Goal: Information Seeking & Learning: Learn about a topic

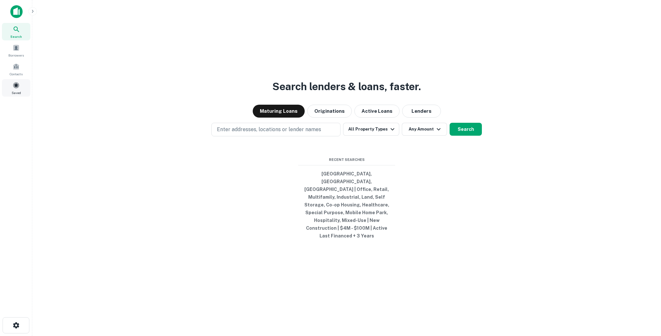
click at [21, 91] on div "Saved" at bounding box center [16, 87] width 28 height 17
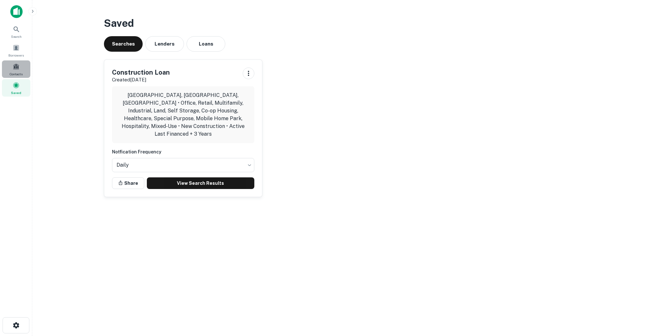
click at [24, 75] on div "Contacts" at bounding box center [16, 68] width 28 height 17
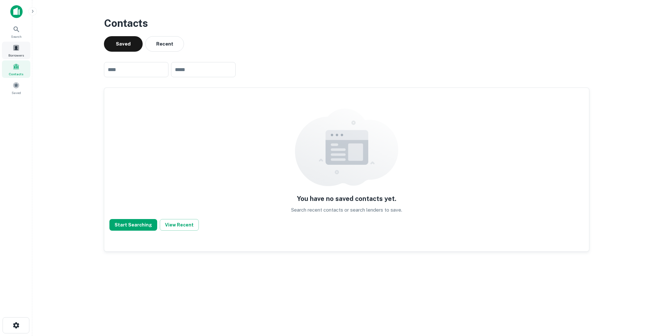
click at [20, 53] on span "Borrowers" at bounding box center [15, 55] width 15 height 5
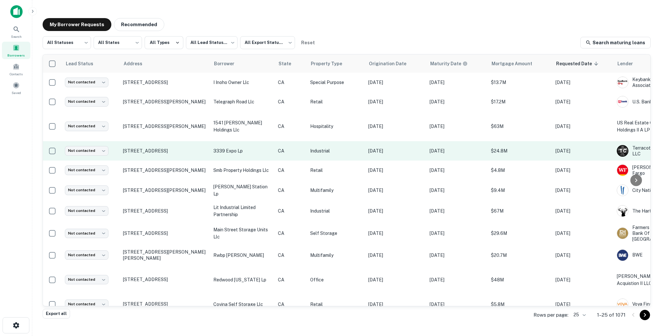
scroll to position [0, 86]
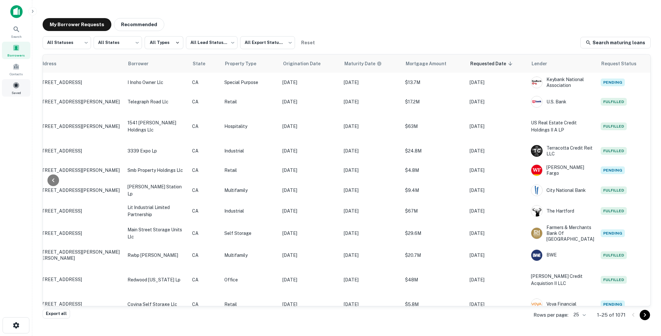
click at [22, 90] on div "Saved" at bounding box center [16, 87] width 28 height 17
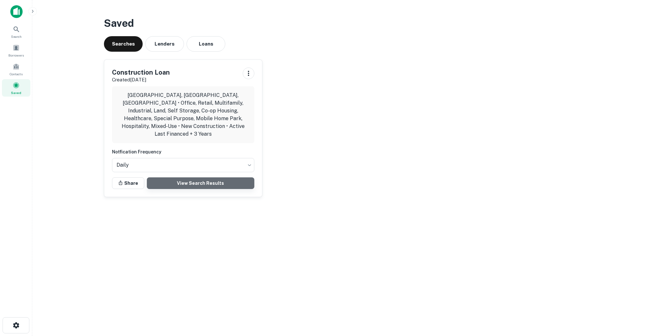
click at [180, 177] on link "View Search Results" at bounding box center [201, 183] width 108 height 12
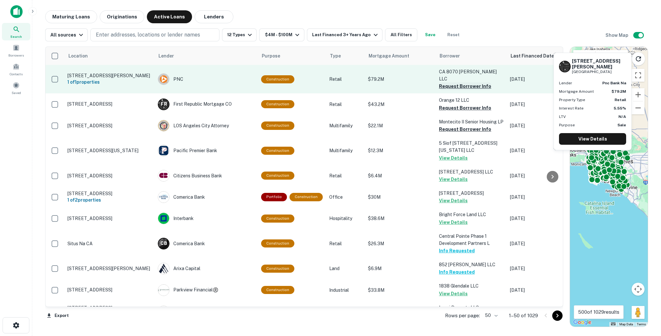
click at [447, 82] on button "Request Borrower Info" at bounding box center [465, 86] width 52 height 8
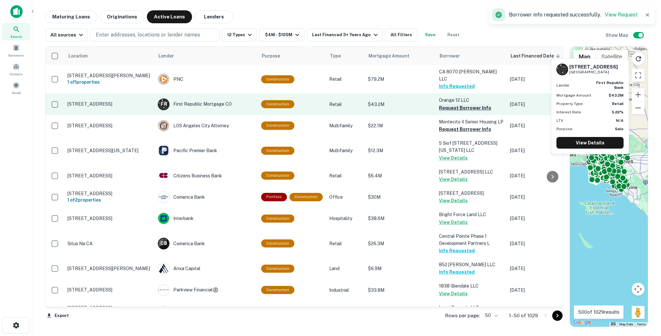
click at [448, 104] on button "Request Borrower Info" at bounding box center [465, 108] width 52 height 8
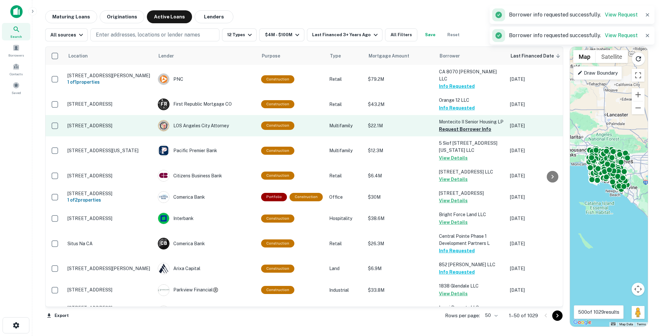
click at [442, 133] on button "Request Borrower Info" at bounding box center [465, 129] width 52 height 8
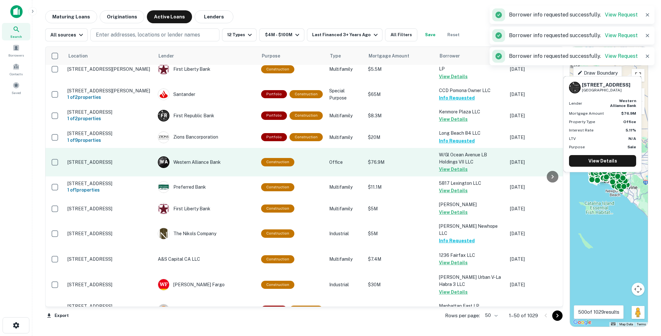
scroll to position [916, 0]
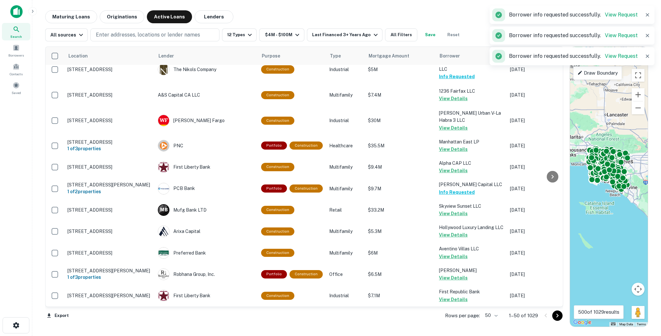
click at [557, 315] on icon "Go to next page" at bounding box center [558, 316] width 8 height 8
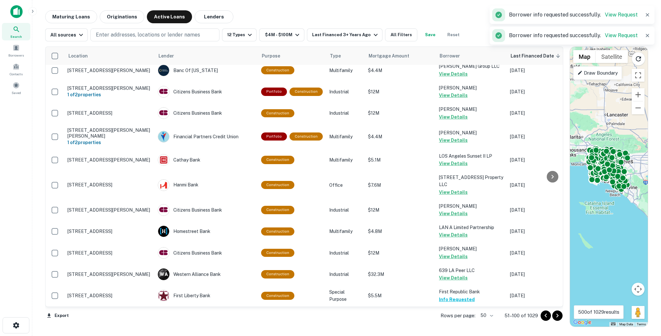
scroll to position [891, 0]
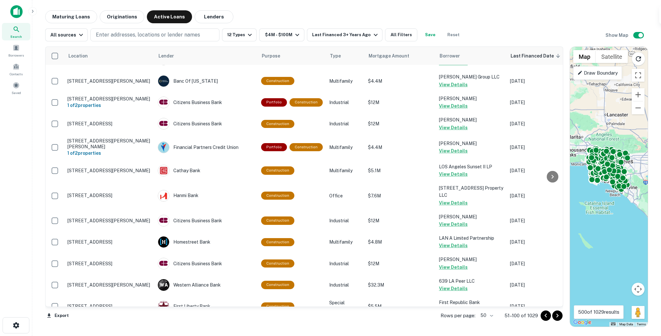
click at [556, 315] on icon "Go to next page" at bounding box center [558, 316] width 8 height 8
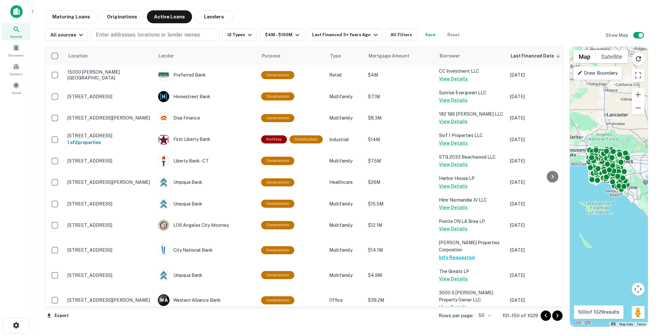
click at [558, 315] on icon "Go to next page" at bounding box center [558, 315] width 2 height 4
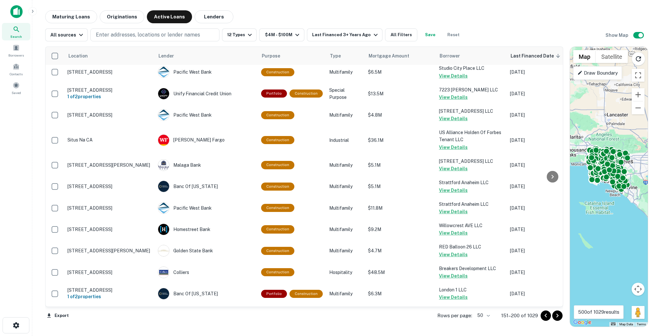
click at [559, 315] on icon "Go to next page" at bounding box center [558, 316] width 8 height 8
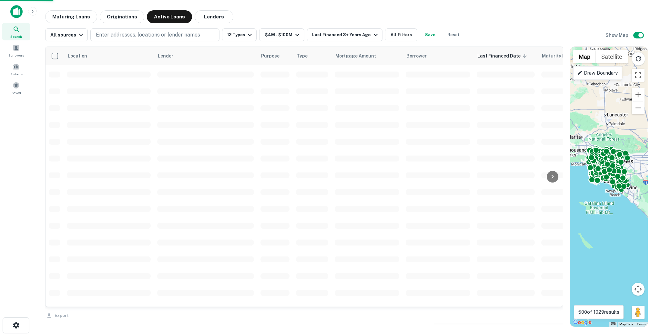
scroll to position [916, 0]
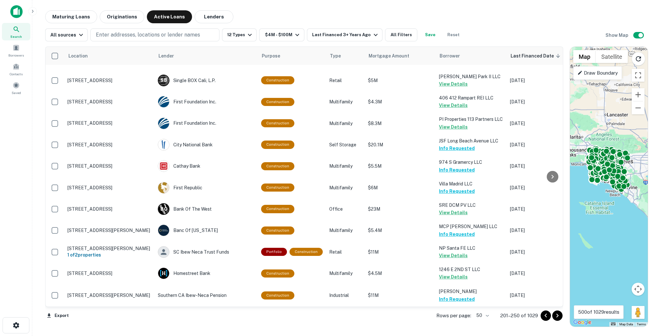
click at [560, 315] on icon "Go to next page" at bounding box center [558, 316] width 8 height 8
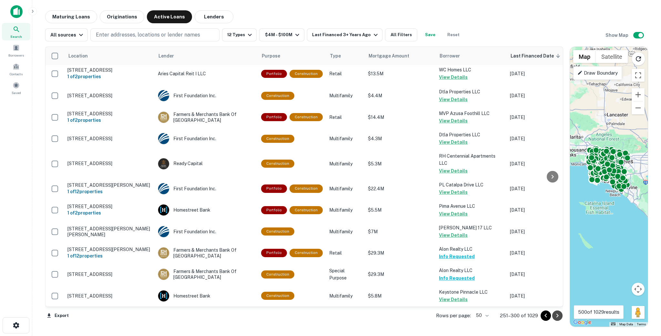
click at [560, 315] on icon "Go to next page" at bounding box center [558, 316] width 8 height 8
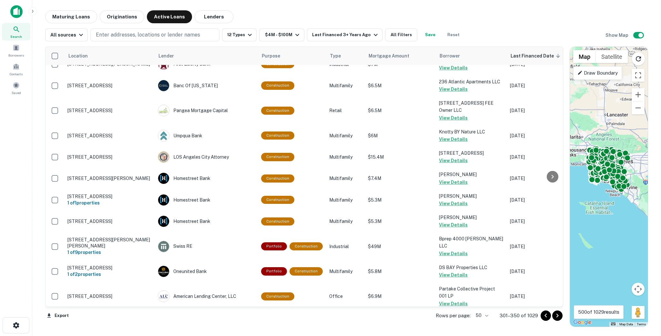
click at [557, 314] on icon "Go to next page" at bounding box center [558, 315] width 2 height 4
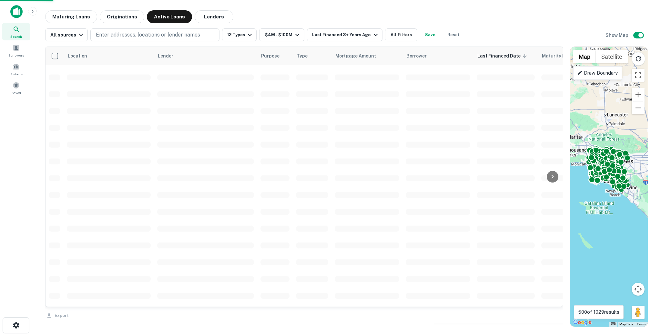
scroll to position [916, 0]
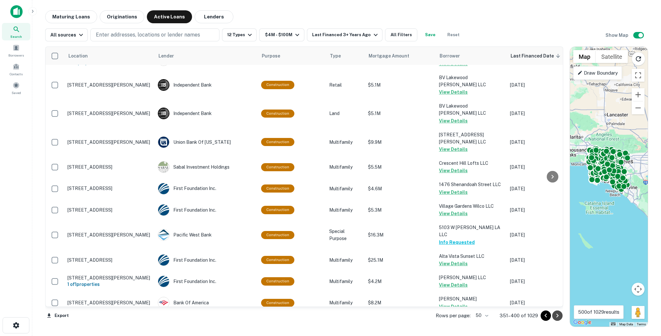
click at [557, 314] on icon "Go to next page" at bounding box center [558, 315] width 2 height 4
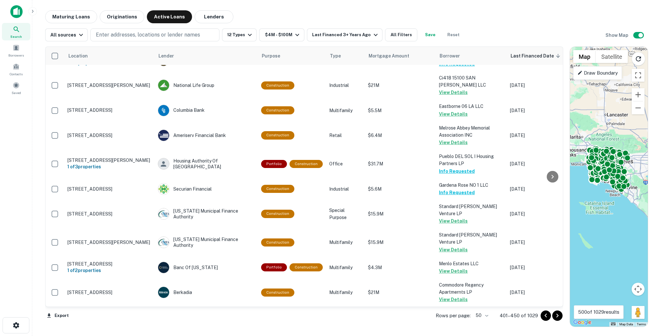
click at [557, 314] on icon "Go to next page" at bounding box center [558, 315] width 2 height 4
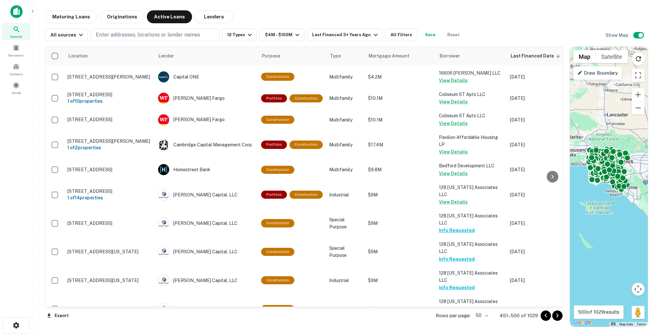
click at [557, 314] on icon "Go to next page" at bounding box center [558, 315] width 2 height 4
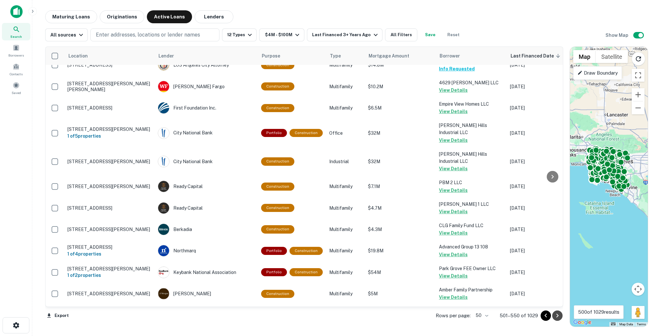
click at [557, 314] on icon "Go to next page" at bounding box center [558, 315] width 2 height 4
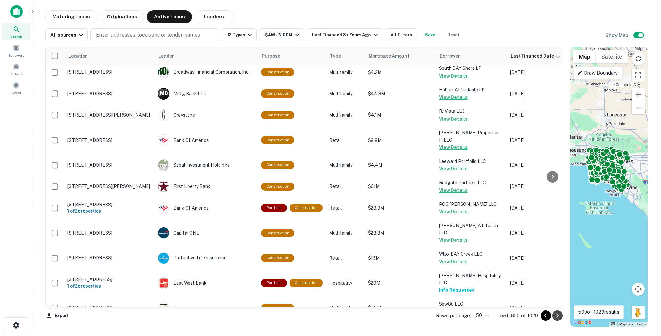
click at [557, 314] on icon "Go to next page" at bounding box center [558, 315] width 2 height 4
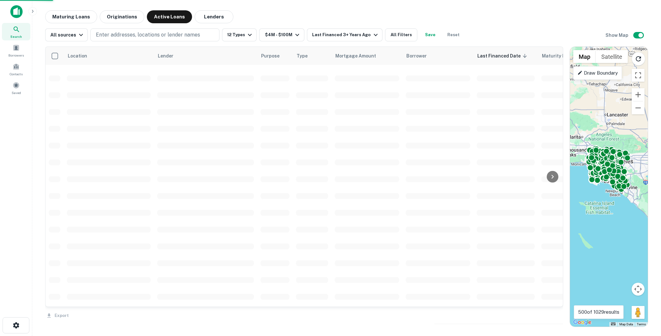
scroll to position [916, 0]
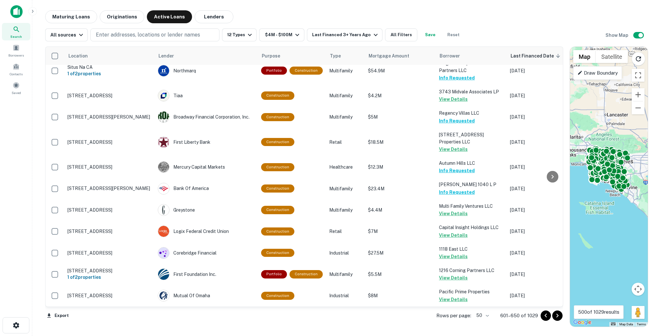
click at [557, 314] on icon "Go to next page" at bounding box center [558, 315] width 2 height 4
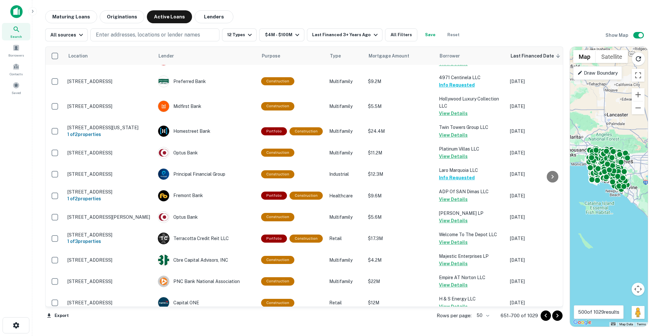
click at [558, 314] on icon "Go to next page" at bounding box center [558, 316] width 8 height 8
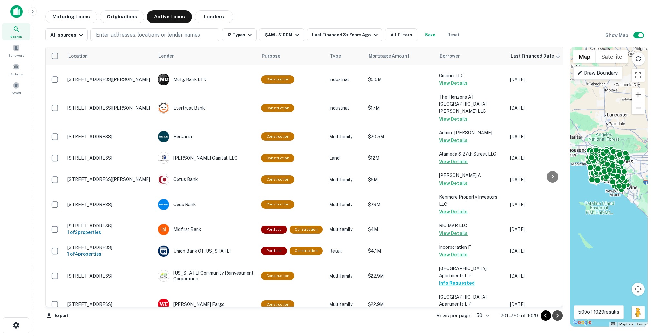
click at [558, 314] on icon "Go to next page" at bounding box center [558, 316] width 8 height 8
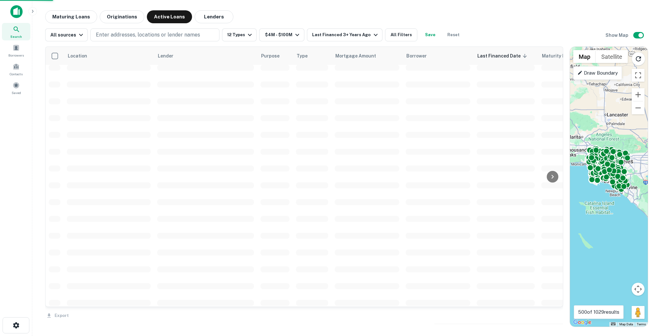
scroll to position [916, 0]
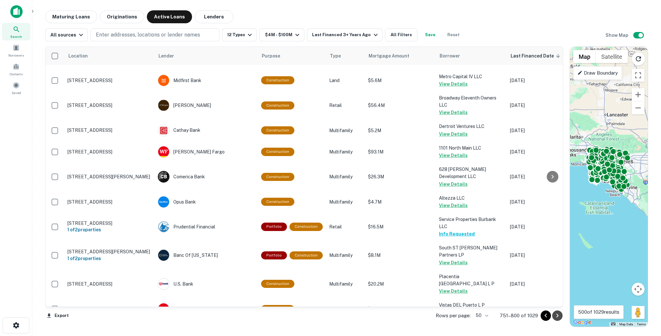
click at [558, 314] on icon "Go to next page" at bounding box center [558, 316] width 8 height 8
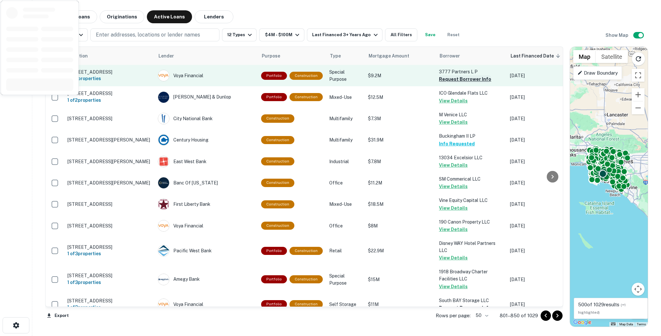
click at [451, 79] on button "Request Borrower Info" at bounding box center [465, 79] width 52 height 8
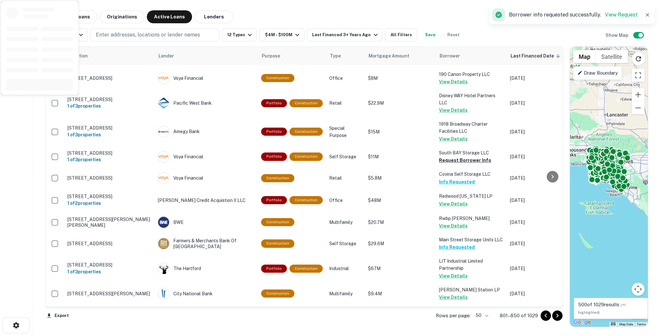
scroll to position [149, 0]
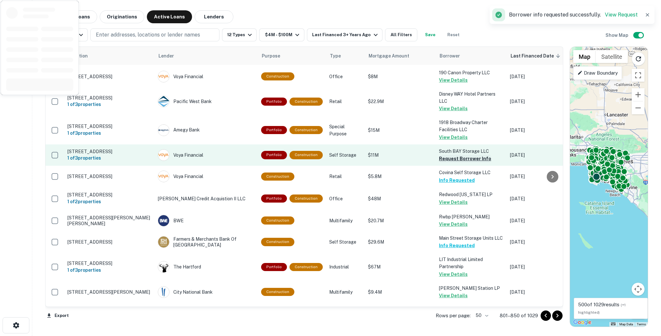
click at [450, 161] on button "Request Borrower Info" at bounding box center [465, 159] width 52 height 8
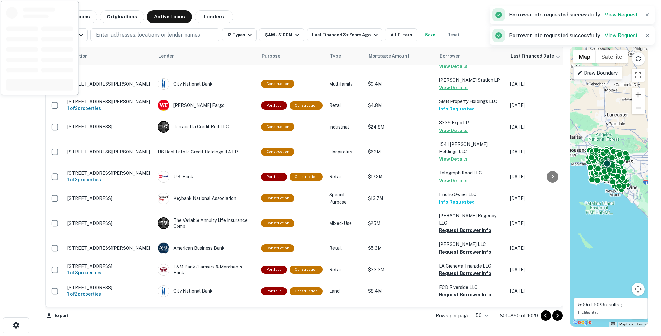
scroll to position [361, 0]
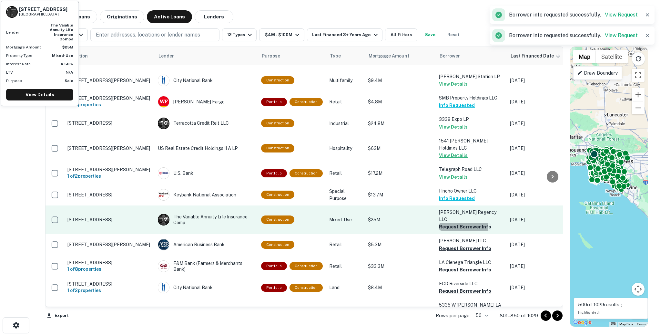
click at [451, 226] on button "Request Borrower Info" at bounding box center [465, 227] width 52 height 8
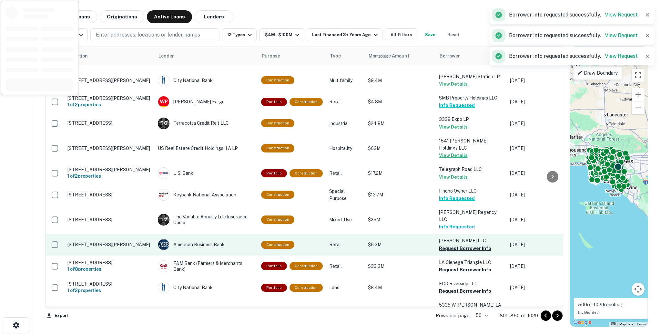
click at [447, 247] on button "Request Borrower Info" at bounding box center [465, 248] width 52 height 8
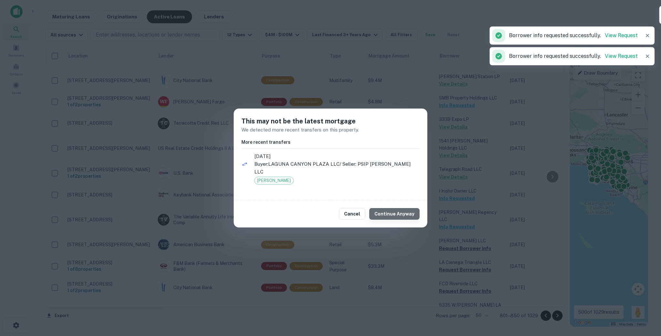
click at [410, 210] on button "Continue Anyway" at bounding box center [394, 214] width 50 height 12
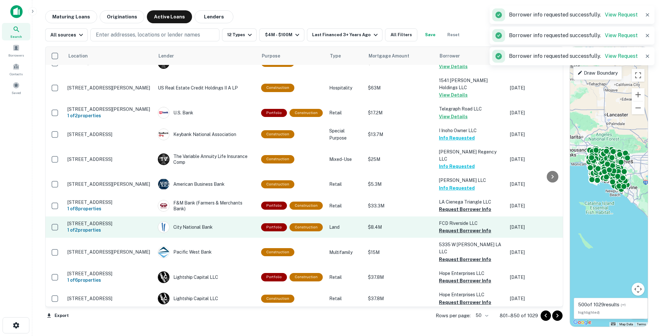
scroll to position [476, 0]
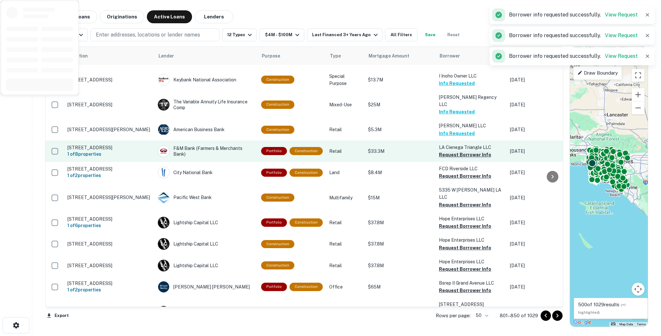
click at [442, 152] on button "Request Borrower Info" at bounding box center [465, 155] width 52 height 8
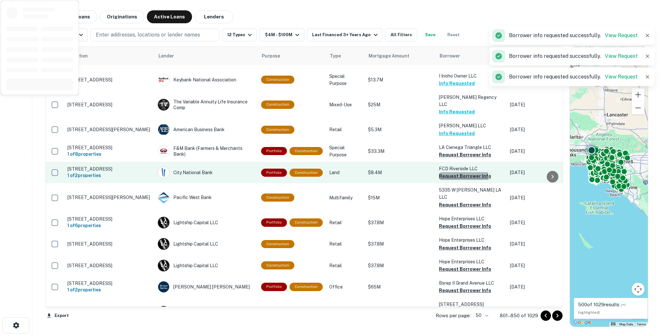
click at [460, 180] on button "Request Borrower Info" at bounding box center [465, 176] width 52 height 8
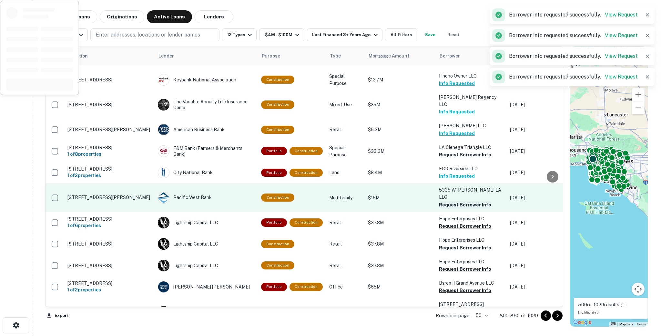
click at [451, 204] on button "Request Borrower Info" at bounding box center [465, 205] width 52 height 8
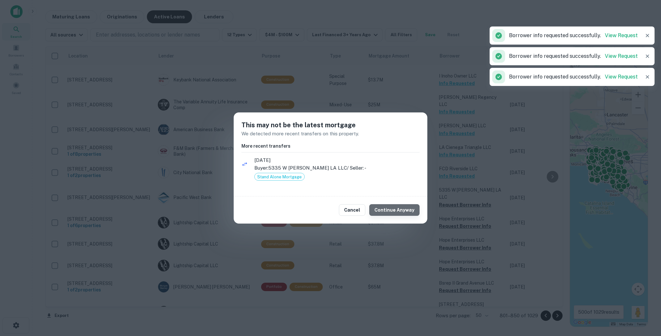
click at [405, 209] on button "Continue Anyway" at bounding box center [394, 210] width 50 height 12
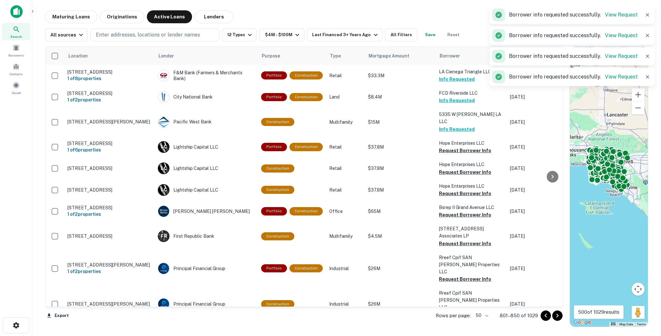
scroll to position [558, 0]
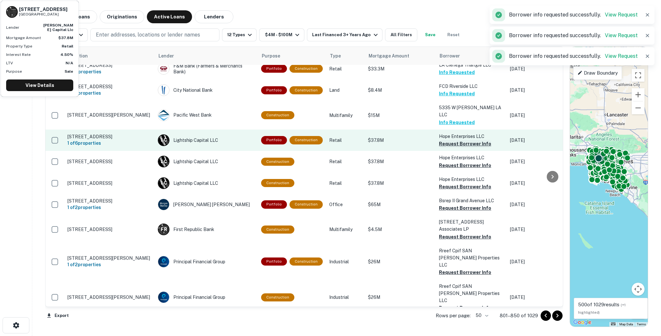
click at [442, 142] on button "Request Borrower Info" at bounding box center [465, 144] width 52 height 8
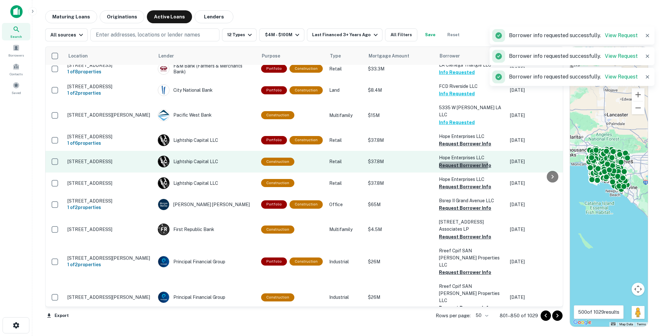
click at [444, 164] on button "Request Borrower Info" at bounding box center [465, 165] width 52 height 8
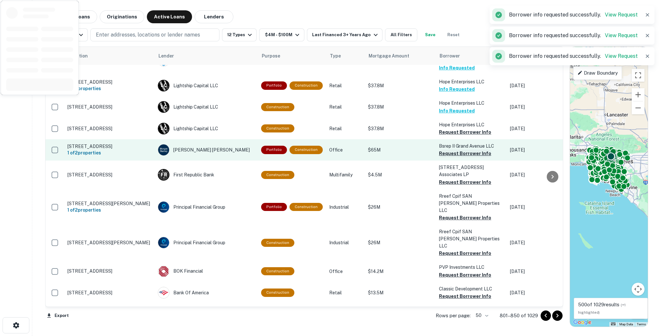
scroll to position [622, 0]
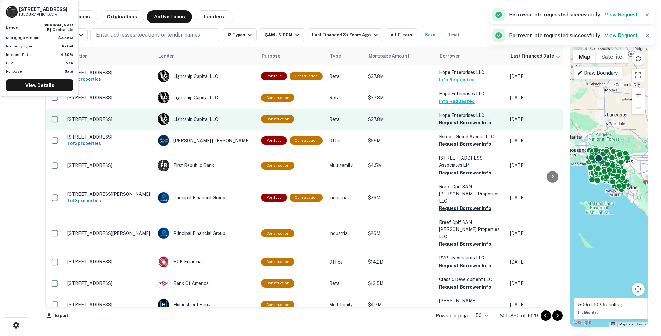
click at [447, 122] on button "Request Borrower Info" at bounding box center [465, 123] width 52 height 8
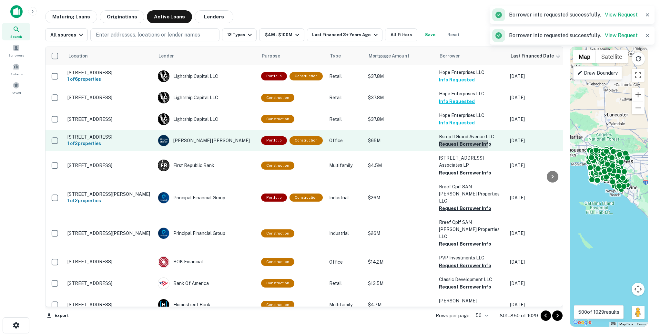
click at [447, 143] on button "Request Borrower Info" at bounding box center [465, 144] width 52 height 8
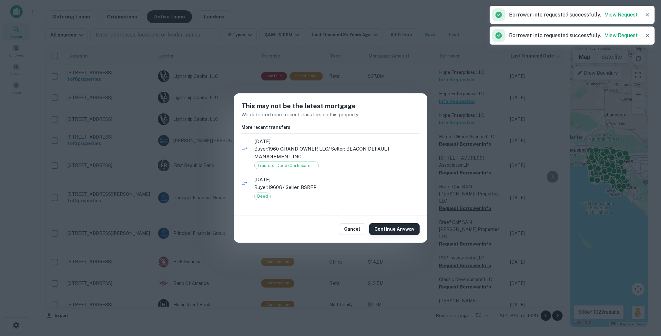
click at [393, 227] on button "Continue Anyway" at bounding box center [394, 229] width 50 height 12
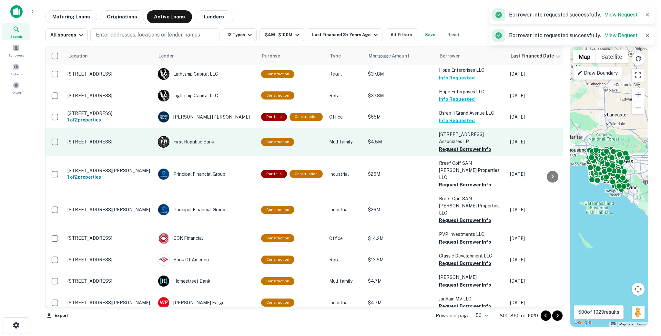
scroll to position [655, 0]
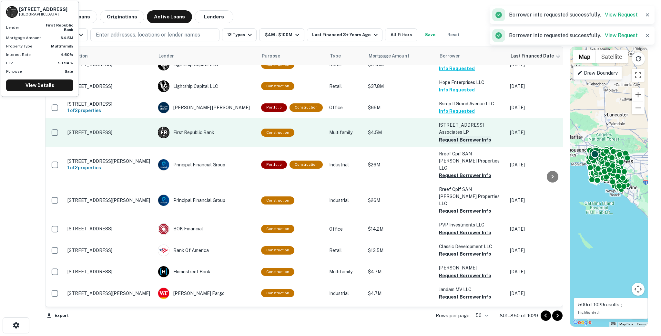
click at [452, 143] on button "Request Borrower Info" at bounding box center [465, 140] width 52 height 8
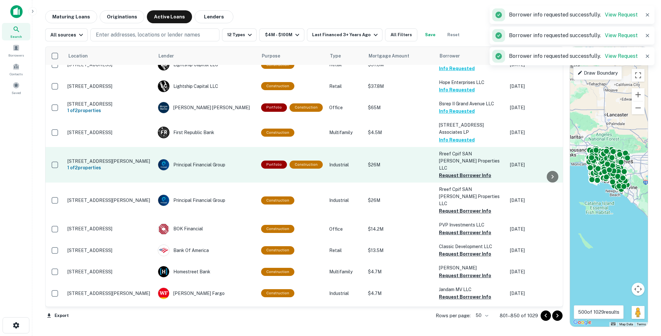
click at [447, 172] on button "Request Borrower Info" at bounding box center [465, 175] width 52 height 8
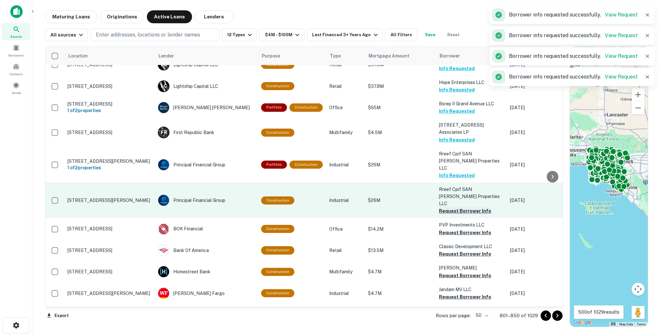
click at [448, 207] on button "Request Borrower Info" at bounding box center [465, 211] width 52 height 8
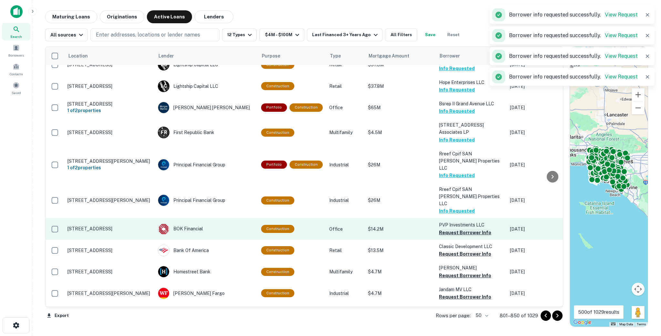
click at [446, 229] on button "Request Borrower Info" at bounding box center [465, 233] width 52 height 8
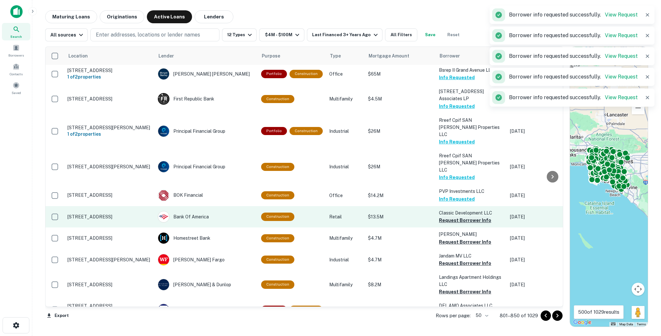
scroll to position [701, 0]
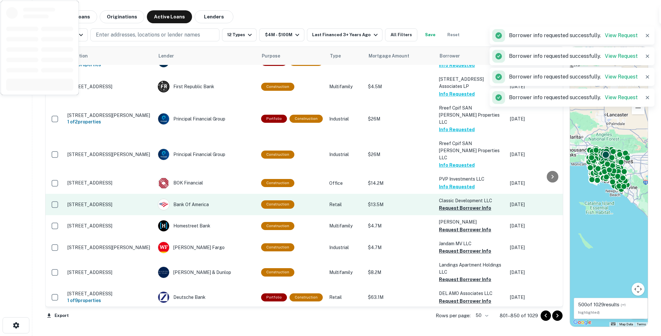
click at [439, 204] on button "Request Borrower Info" at bounding box center [465, 208] width 52 height 8
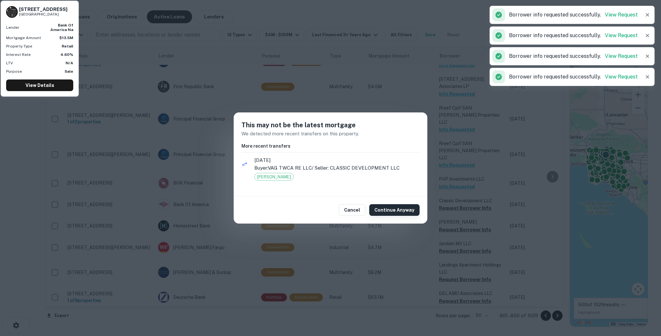
click at [394, 211] on button "Continue Anyway" at bounding box center [394, 210] width 50 height 12
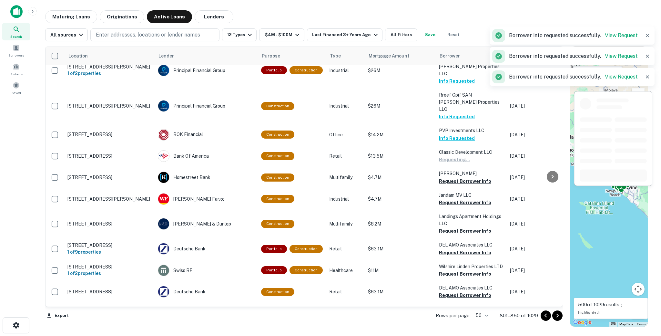
scroll to position [751, 0]
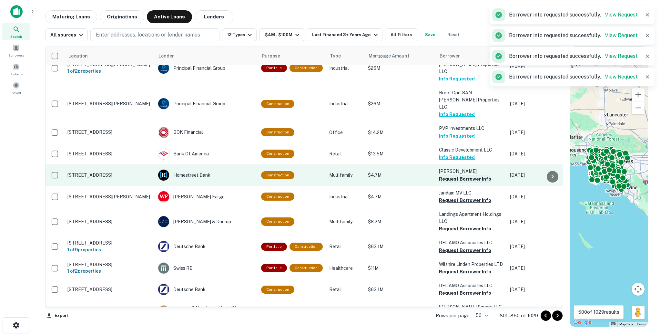
click at [454, 175] on button "Request Borrower Info" at bounding box center [465, 179] width 52 height 8
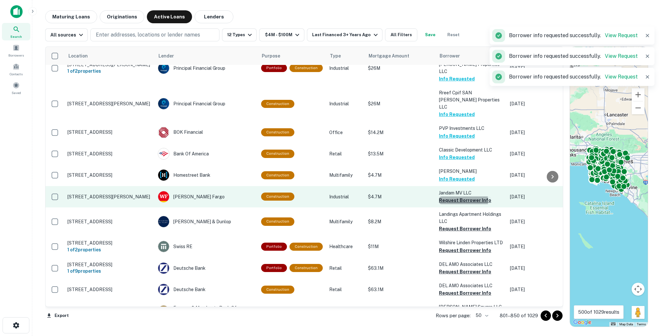
click at [448, 196] on button "Request Borrower Info" at bounding box center [465, 200] width 52 height 8
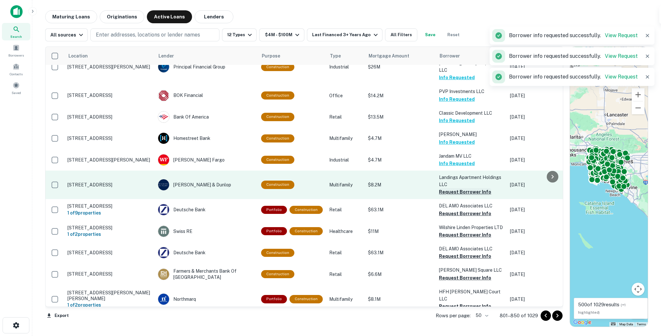
scroll to position [794, 0]
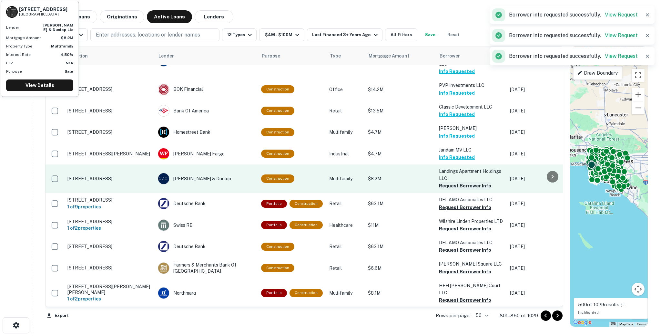
click at [440, 182] on button "Request Borrower Info" at bounding box center [465, 186] width 52 height 8
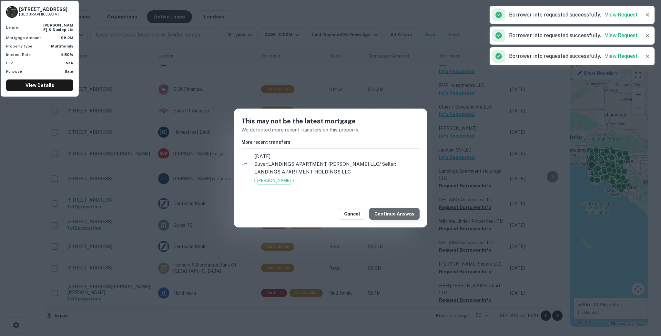
click at [401, 210] on button "Continue Anyway" at bounding box center [394, 214] width 50 height 12
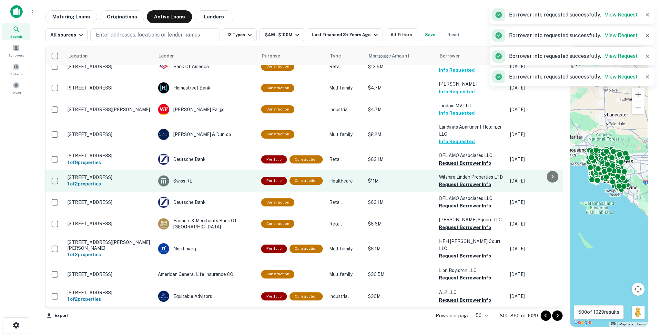
scroll to position [847, 0]
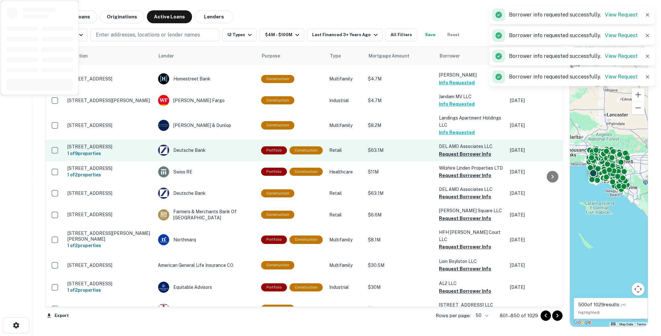
click at [439, 150] on button "Request Borrower Info" at bounding box center [465, 154] width 52 height 8
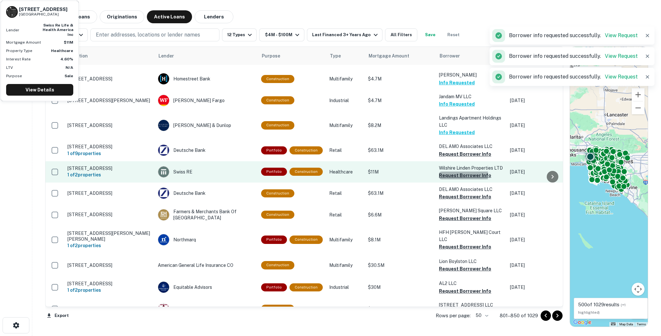
click at [441, 171] on button "Request Borrower Info" at bounding box center [465, 175] width 52 height 8
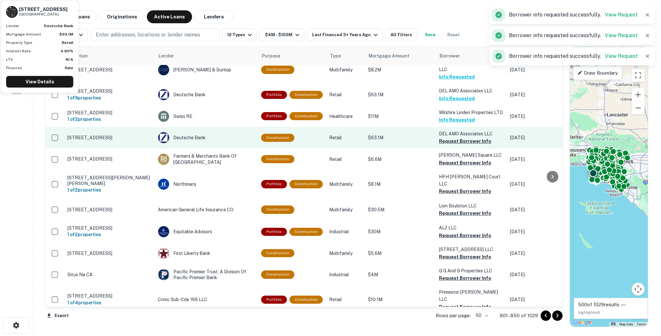
scroll to position [904, 0]
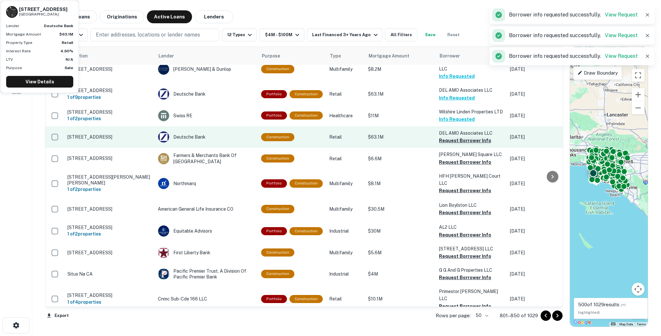
click at [444, 137] on button "Request Borrower Info" at bounding box center [465, 141] width 52 height 8
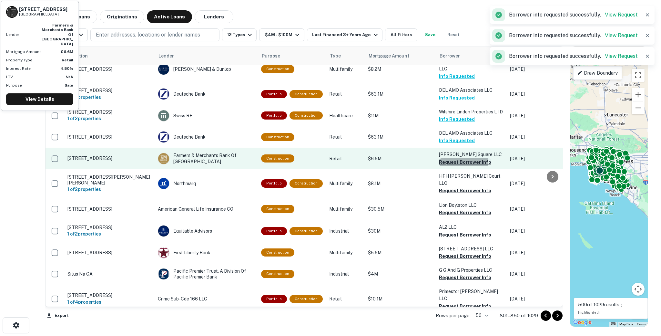
click at [443, 158] on button "Request Borrower Info" at bounding box center [465, 162] width 52 height 8
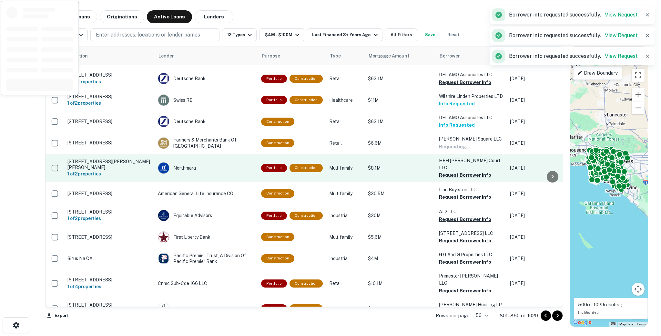
scroll to position [926, 0]
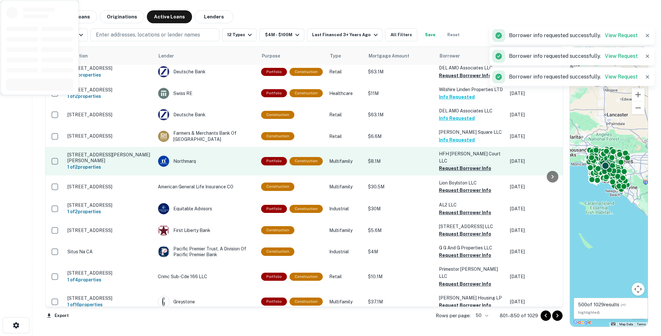
click at [443, 164] on button "Request Borrower Info" at bounding box center [465, 168] width 52 height 8
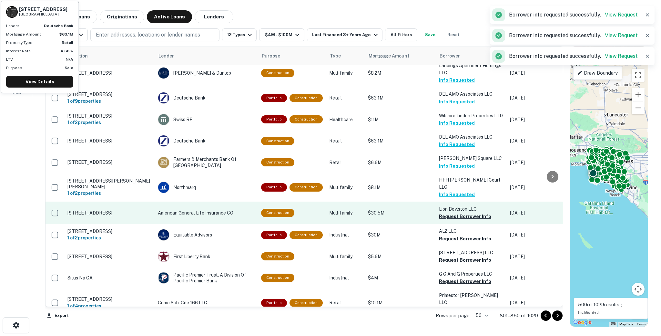
scroll to position [930, 0]
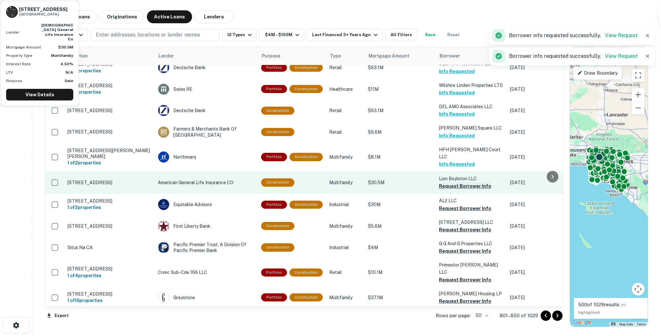
click at [448, 182] on button "Request Borrower Info" at bounding box center [465, 186] width 52 height 8
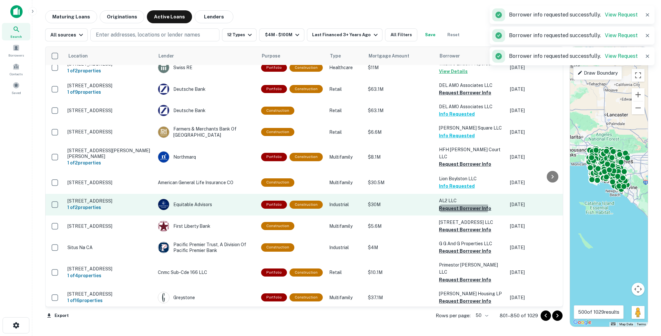
click at [445, 204] on button "Request Borrower Info" at bounding box center [465, 208] width 52 height 8
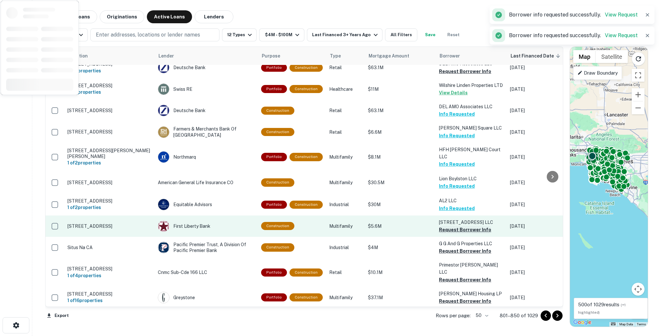
click at [446, 228] on button "Request Borrower Info" at bounding box center [465, 230] width 52 height 8
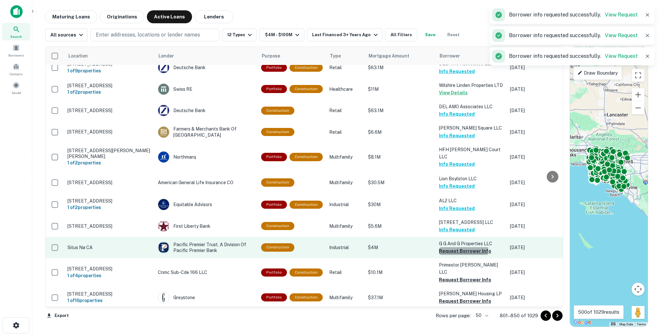
click at [448, 248] on button "Request Borrower Info" at bounding box center [465, 251] width 52 height 8
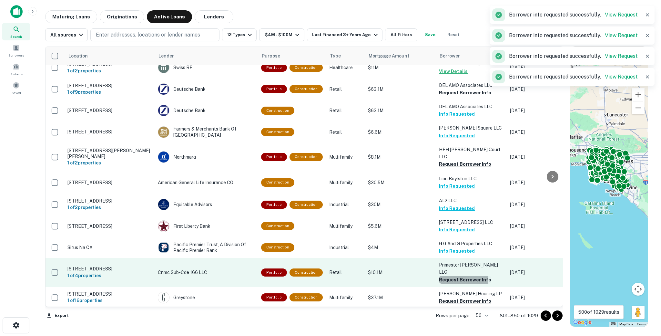
click at [446, 276] on button "Request Borrower Info" at bounding box center [465, 280] width 52 height 8
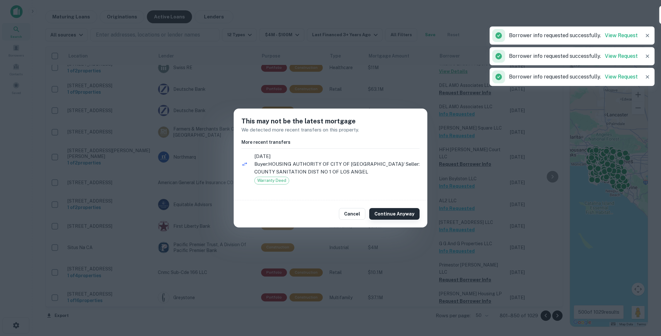
click at [403, 212] on button "Continue Anyway" at bounding box center [394, 214] width 50 height 12
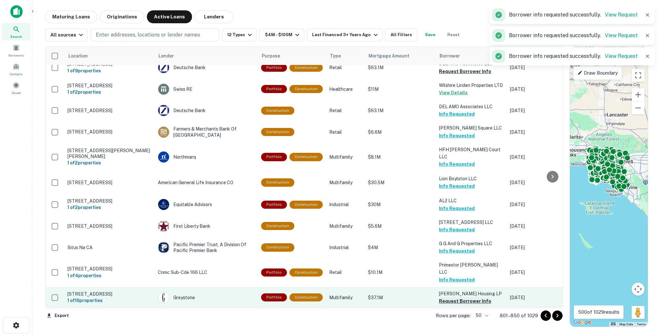
click at [449, 299] on button "Request Borrower Info" at bounding box center [465, 301] width 52 height 8
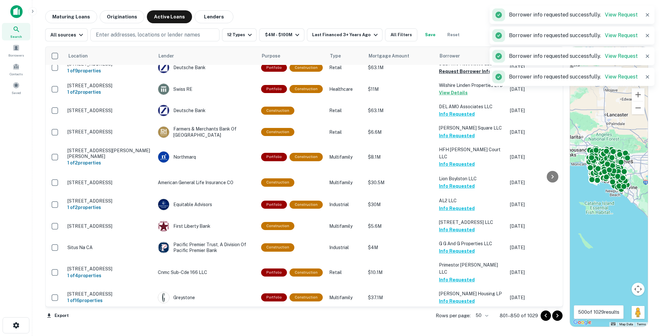
click at [559, 318] on icon "Go to next page" at bounding box center [558, 316] width 8 height 8
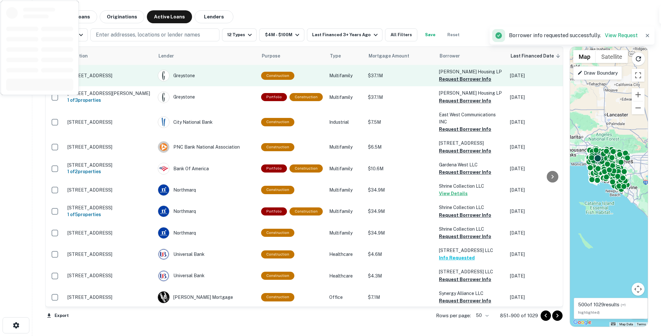
click at [449, 83] on button "Request Borrower Info" at bounding box center [465, 79] width 52 height 8
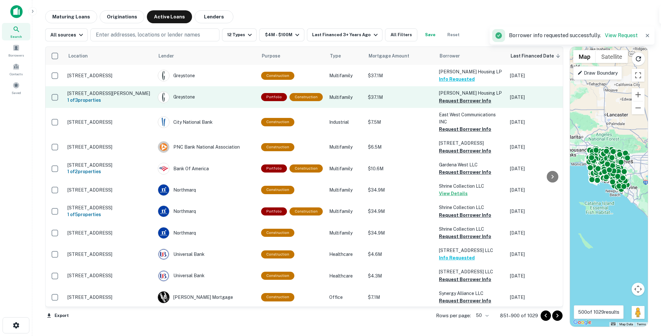
click at [444, 108] on td "[PERSON_NAME] Housing LP Request Borrower Info" at bounding box center [471, 96] width 71 height 21
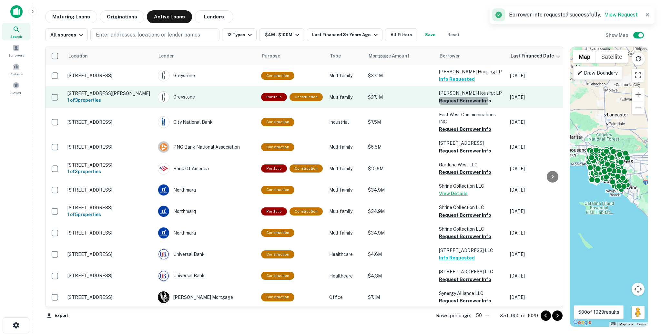
click at [444, 105] on button "Request Borrower Info" at bounding box center [465, 101] width 52 height 8
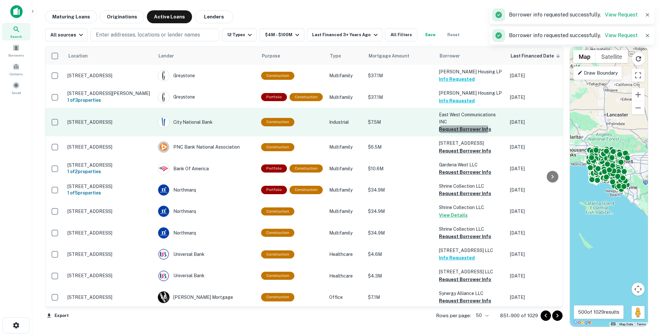
click at [443, 133] on button "Request Borrower Info" at bounding box center [465, 129] width 52 height 8
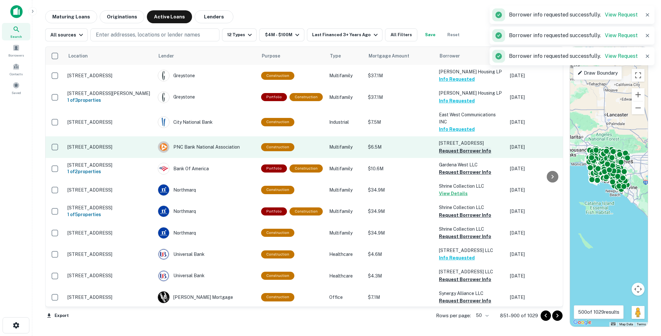
click at [447, 155] on button "Request Borrower Info" at bounding box center [465, 151] width 52 height 8
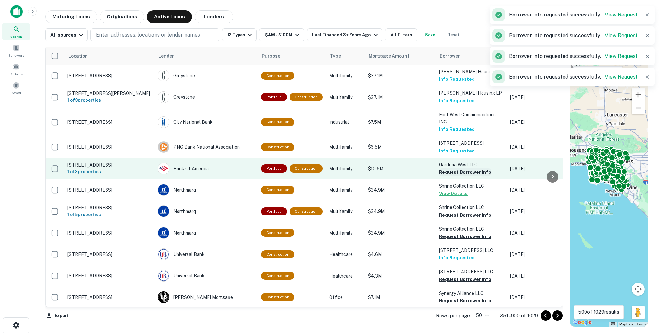
click at [449, 176] on button "Request Borrower Info" at bounding box center [465, 172] width 52 height 8
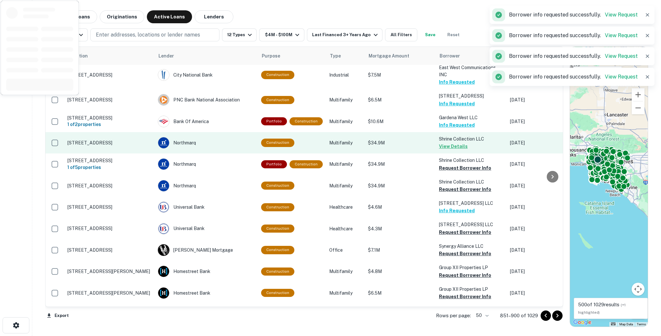
scroll to position [47, 0]
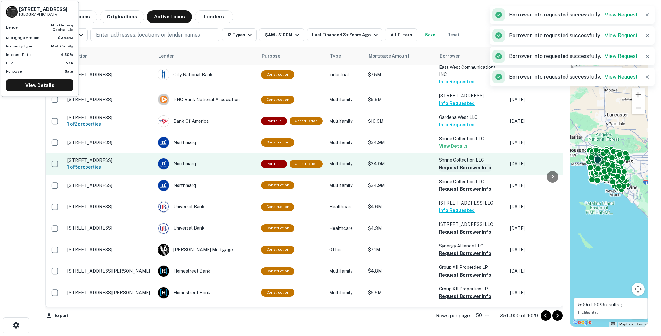
click at [448, 171] on button "Request Borrower Info" at bounding box center [465, 168] width 52 height 8
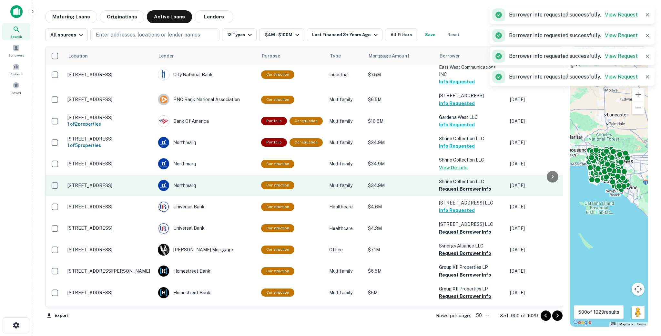
click at [443, 193] on button "Request Borrower Info" at bounding box center [465, 189] width 52 height 8
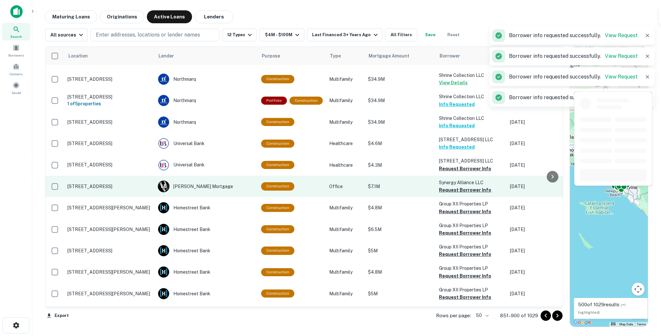
scroll to position [119, 0]
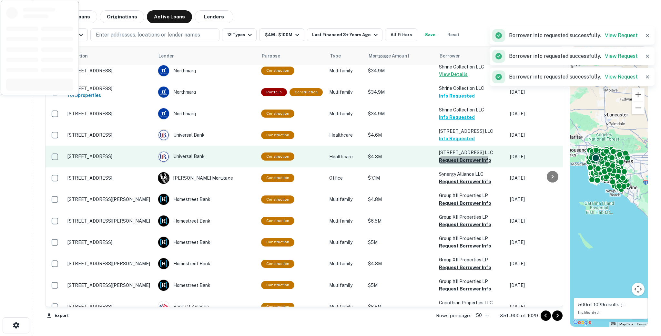
click at [446, 164] on button "Request Borrower Info" at bounding box center [465, 160] width 52 height 8
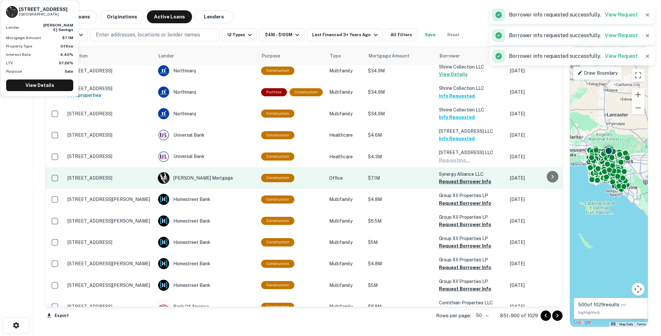
click at [441, 185] on button "Request Borrower Info" at bounding box center [465, 182] width 52 height 8
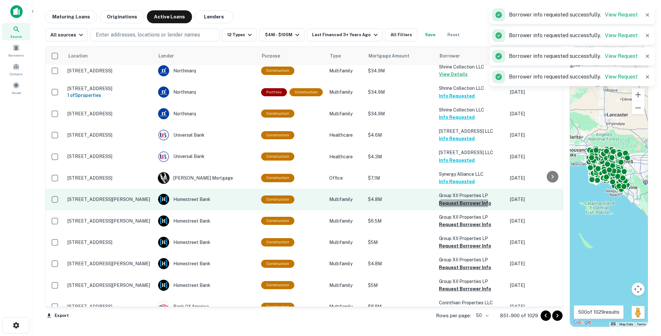
click at [446, 207] on button "Request Borrower Info" at bounding box center [465, 203] width 52 height 8
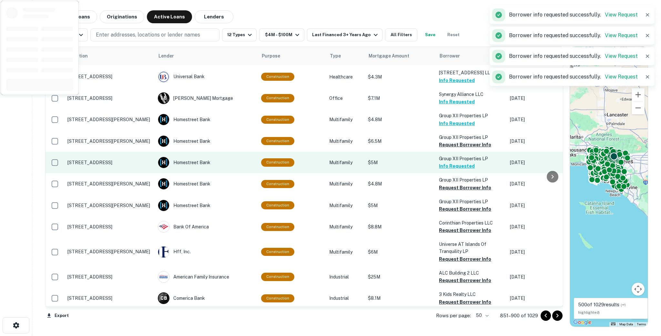
scroll to position [199, 0]
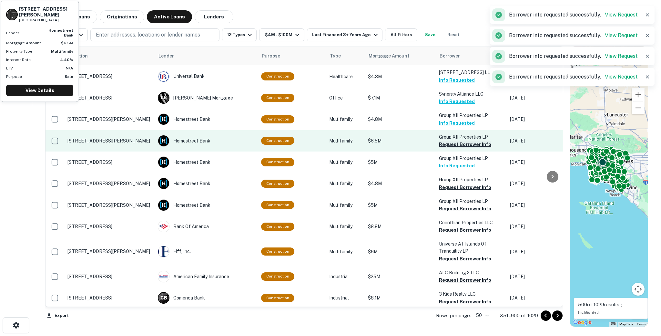
click at [448, 148] on button "Request Borrower Info" at bounding box center [465, 144] width 52 height 8
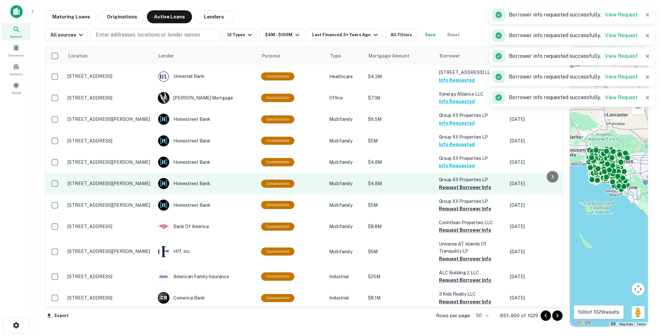
scroll to position [224, 0]
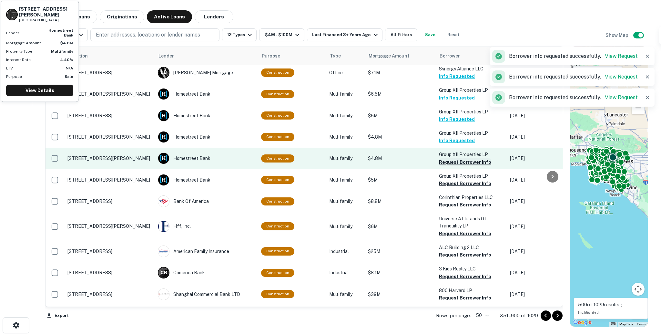
click at [447, 166] on button "Request Borrower Info" at bounding box center [465, 162] width 52 height 8
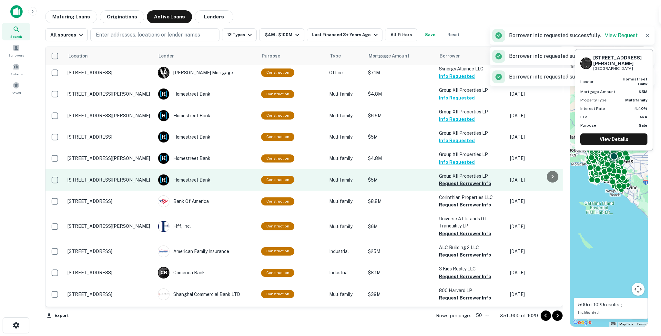
click at [447, 187] on button "Request Borrower Info" at bounding box center [465, 184] width 52 height 8
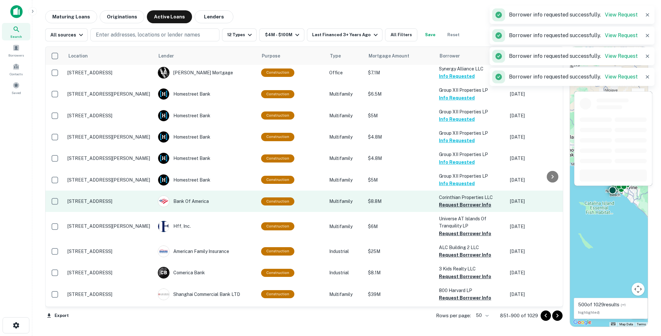
scroll to position [242, 0]
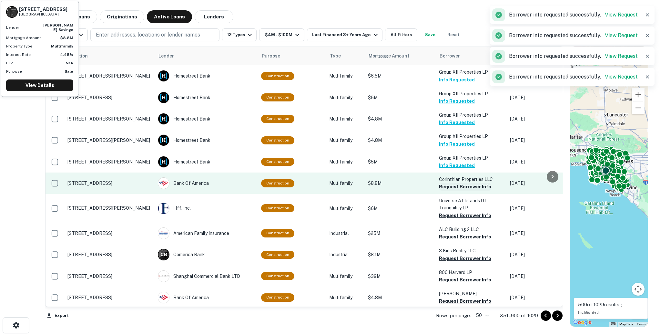
click at [450, 190] on button "Request Borrower Info" at bounding box center [465, 187] width 52 height 8
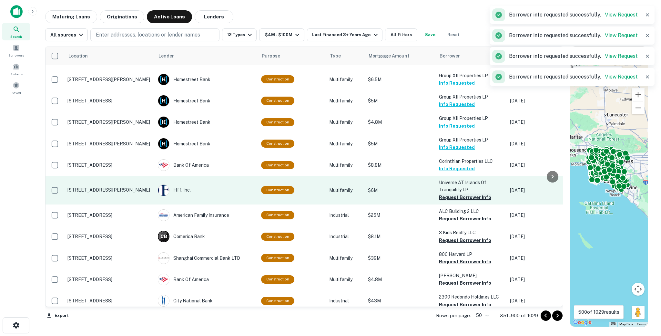
click at [449, 201] on button "Request Borrower Info" at bounding box center [465, 197] width 52 height 8
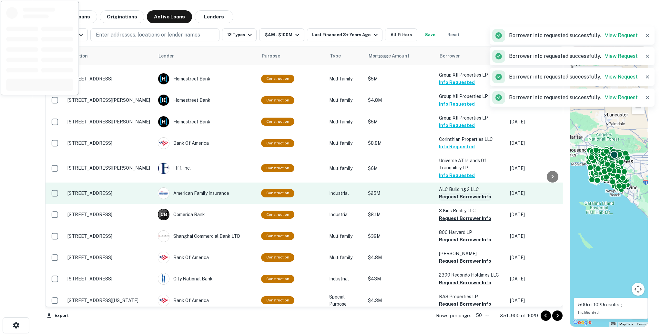
click at [447, 200] on button "Request Borrower Info" at bounding box center [465, 197] width 52 height 8
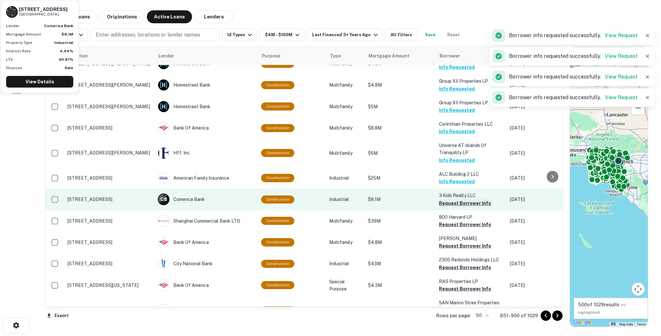
click at [444, 207] on button "Request Borrower Info" at bounding box center [465, 203] width 52 height 8
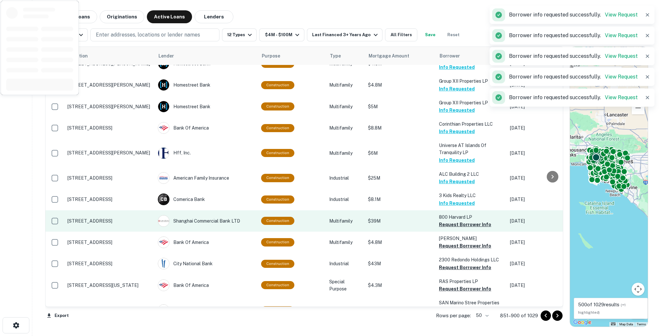
scroll to position [323, 0]
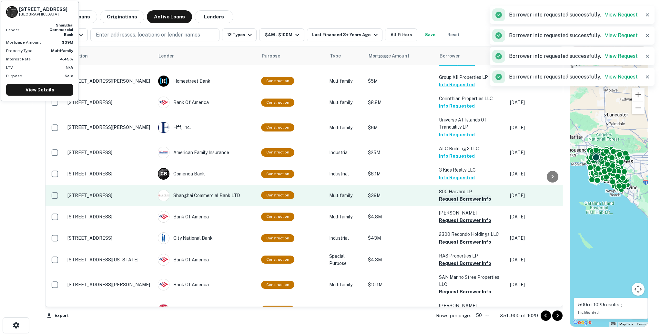
click at [445, 203] on button "Request Borrower Info" at bounding box center [465, 199] width 52 height 8
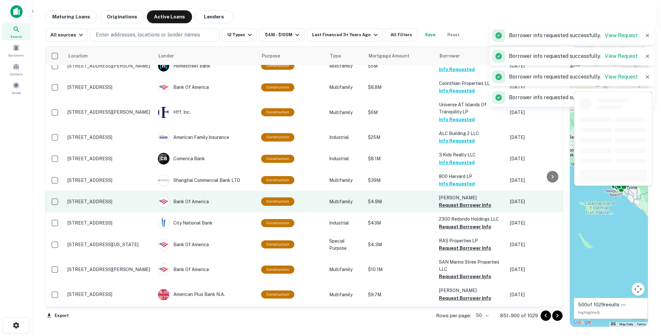
scroll to position [340, 0]
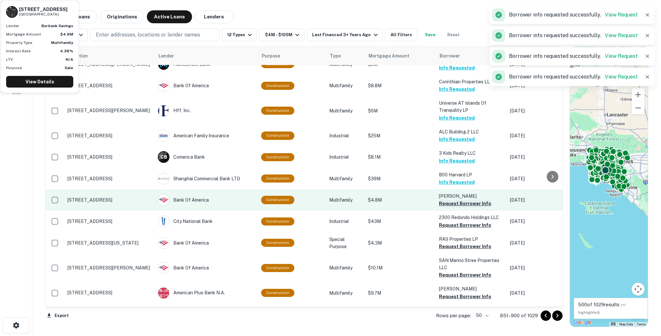
click at [441, 207] on button "Request Borrower Info" at bounding box center [465, 204] width 52 height 8
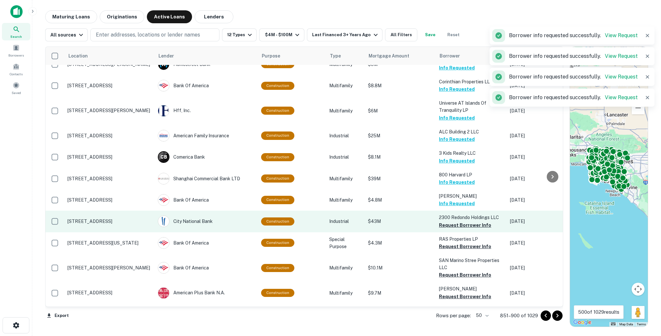
scroll to position [354, 0]
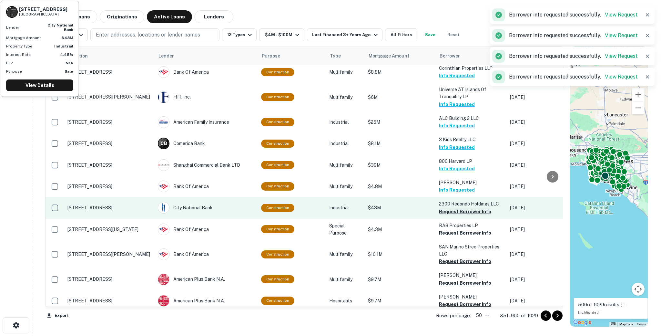
click at [442, 215] on button "Request Borrower Info" at bounding box center [465, 212] width 52 height 8
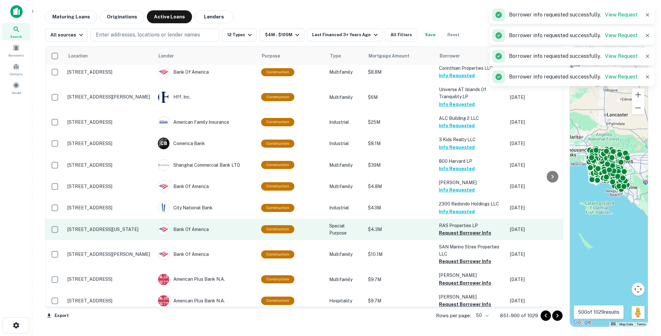
scroll to position [372, 0]
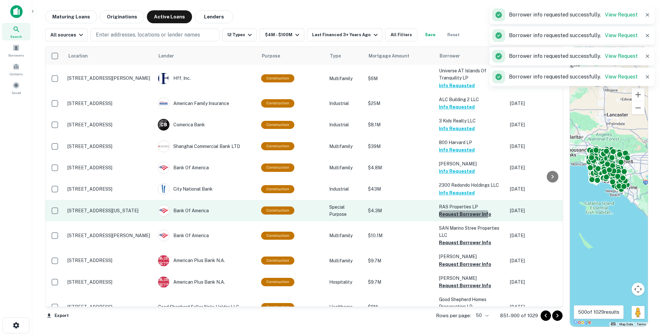
click at [446, 218] on button "Request Borrower Info" at bounding box center [465, 214] width 52 height 8
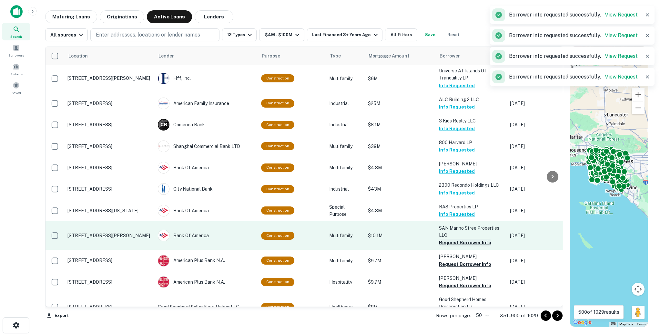
click at [449, 246] on button "Request Borrower Info" at bounding box center [465, 243] width 52 height 8
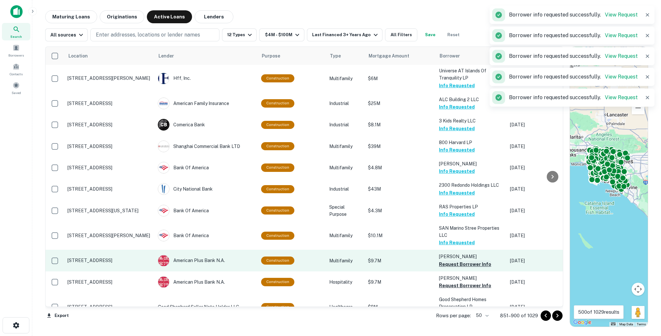
click at [449, 268] on button "Request Borrower Info" at bounding box center [465, 264] width 52 height 8
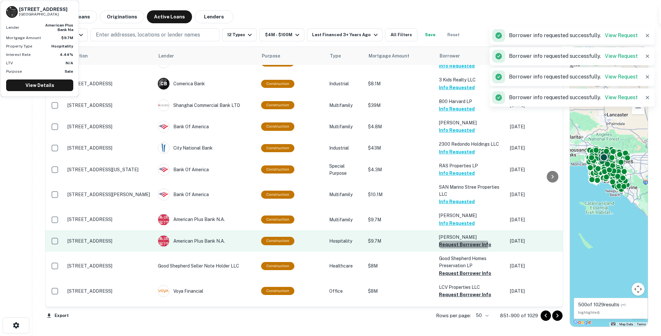
click at [446, 248] on button "Request Borrower Info" at bounding box center [465, 245] width 52 height 8
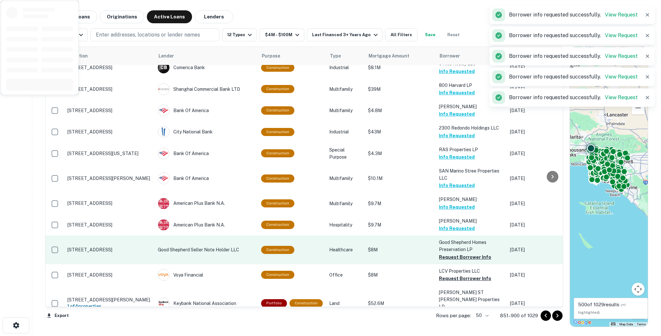
scroll to position [434, 0]
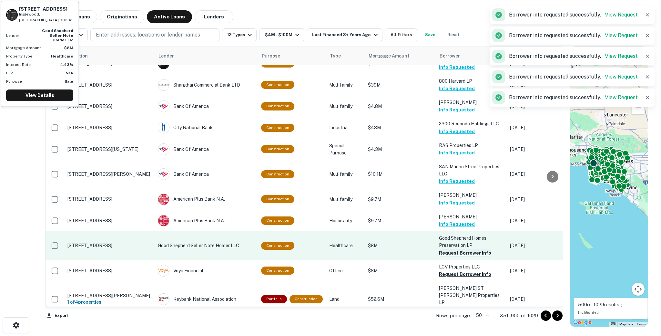
click at [446, 257] on button "Request Borrower Info" at bounding box center [465, 253] width 52 height 8
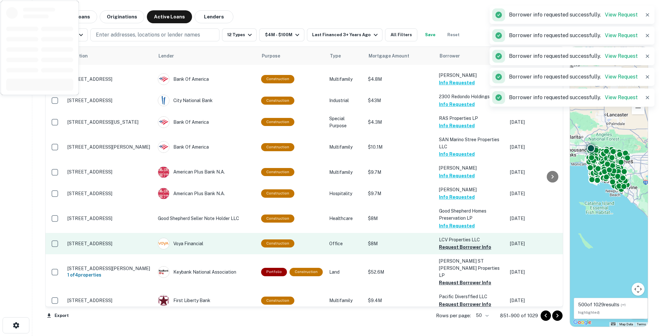
click at [446, 251] on button "Request Borrower Info" at bounding box center [465, 247] width 52 height 8
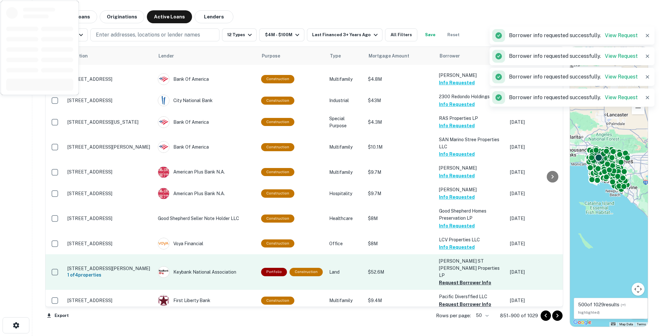
scroll to position [479, 0]
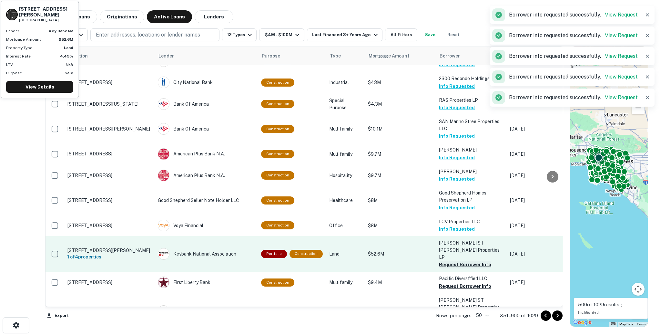
click at [445, 268] on button "Request Borrower Info" at bounding box center [465, 265] width 52 height 8
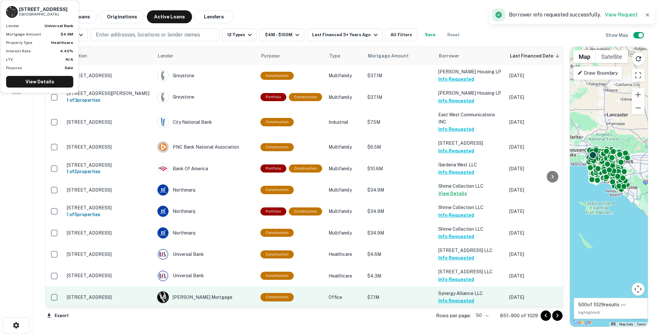
scroll to position [342, 1]
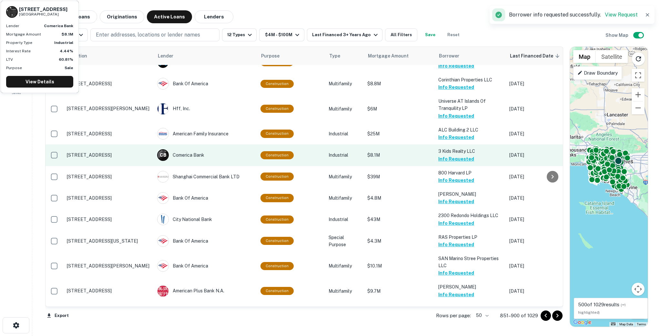
click at [399, 159] on p "$8.1M" at bounding box center [399, 154] width 65 height 7
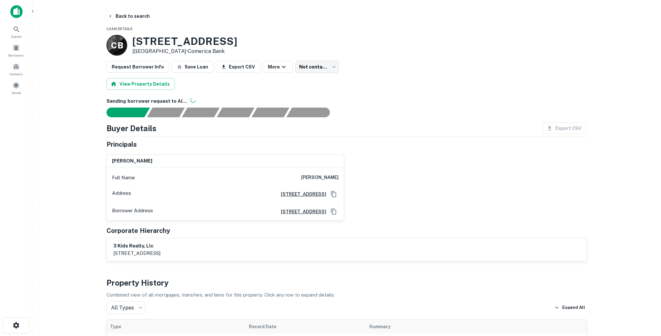
click at [166, 41] on h3 "[STREET_ADDRESS]" at bounding box center [184, 41] width 105 height 12
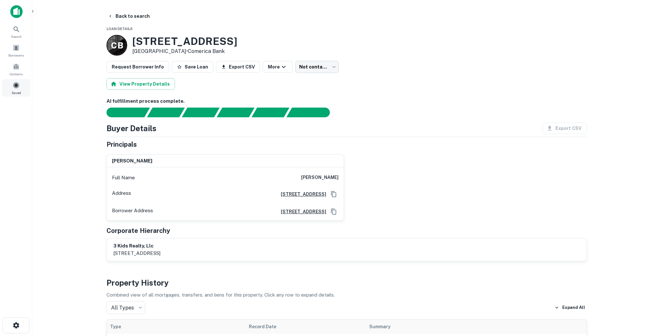
click at [13, 88] on span at bounding box center [16, 85] width 7 height 7
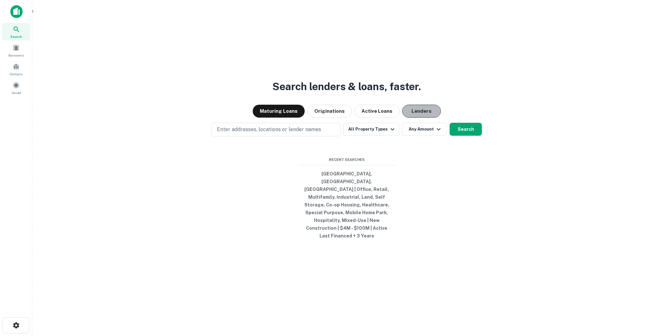
click at [422, 118] on button "Lenders" at bounding box center [421, 111] width 39 height 13
click at [423, 118] on button "Lenders" at bounding box center [421, 111] width 39 height 13
click at [459, 136] on button "Search" at bounding box center [466, 129] width 32 height 13
